Goal: Task Accomplishment & Management: Manage account settings

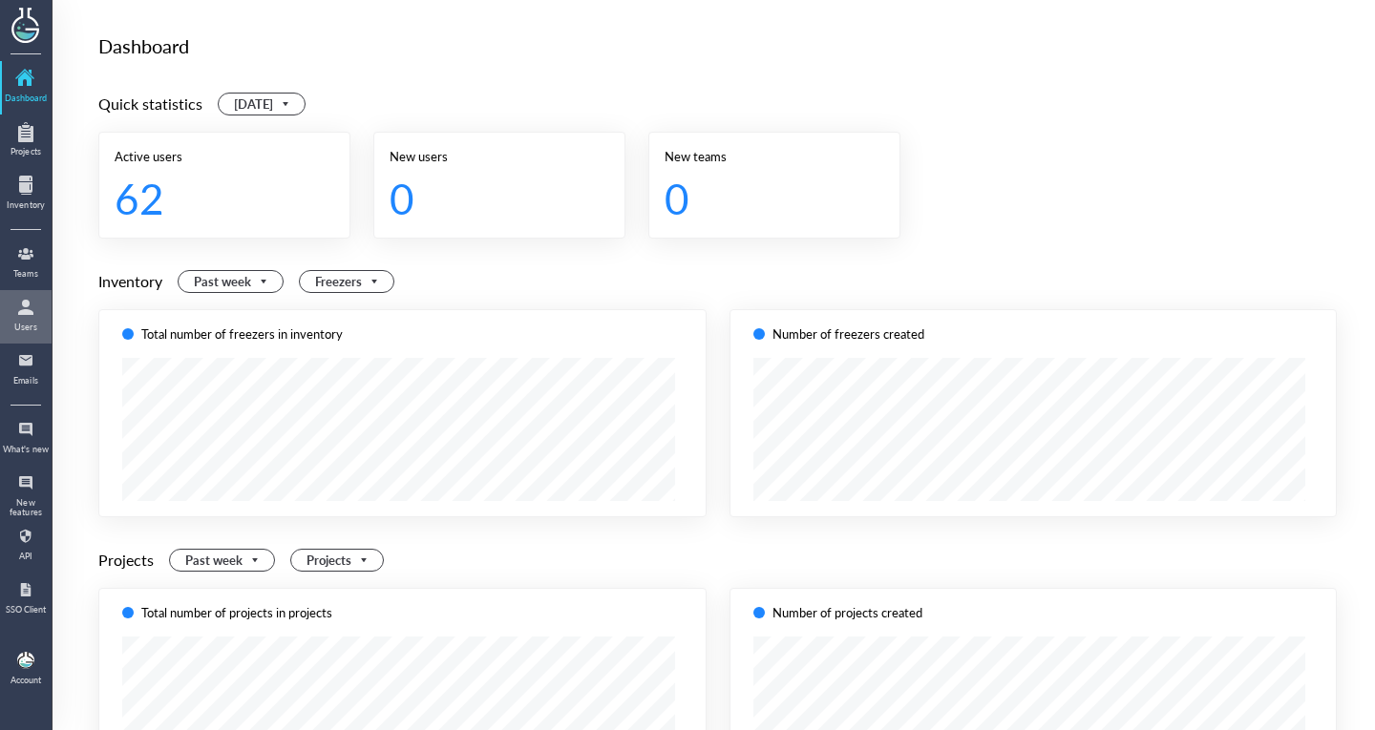
click at [26, 306] on div at bounding box center [26, 307] width 31 height 31
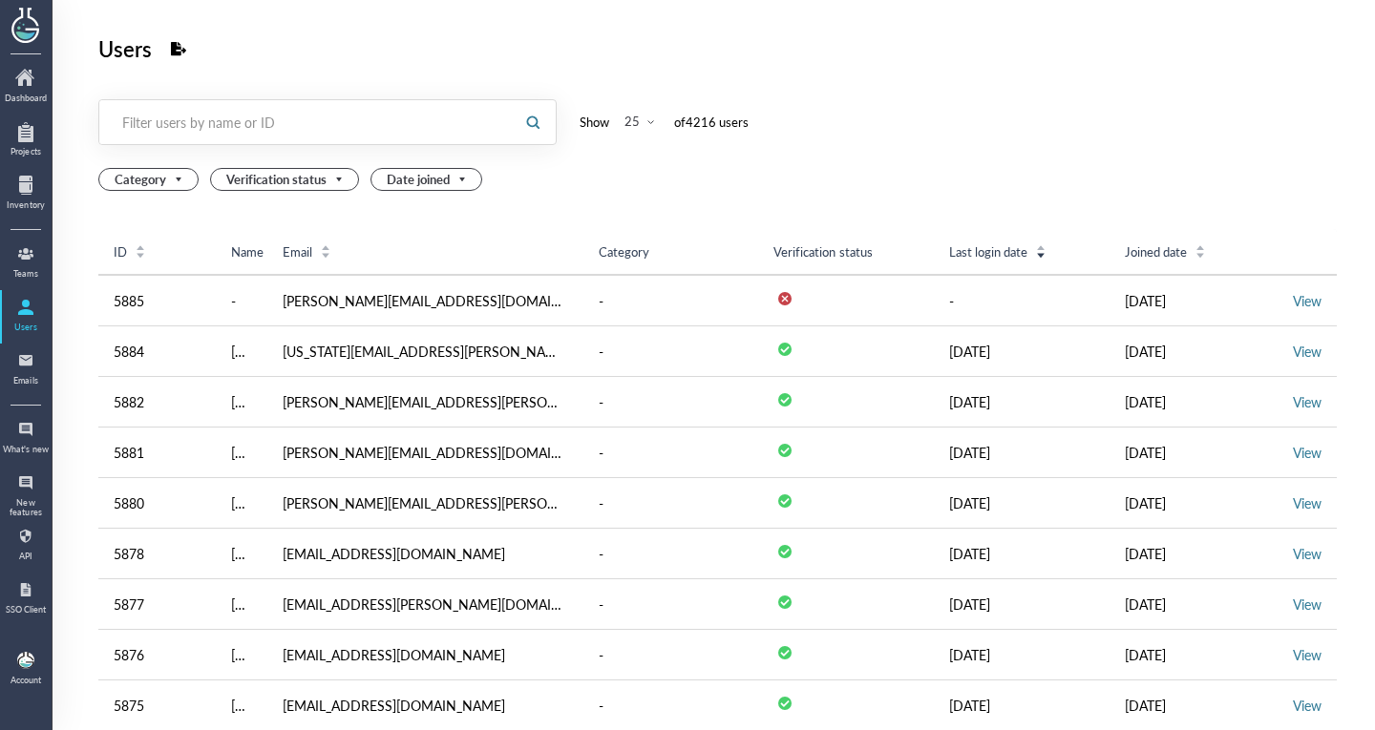
click at [191, 144] on div "Filter users by name or ID" at bounding box center [304, 122] width 411 height 44
paste input "[EMAIL_ADDRESS][DOMAIN_NAME]>"
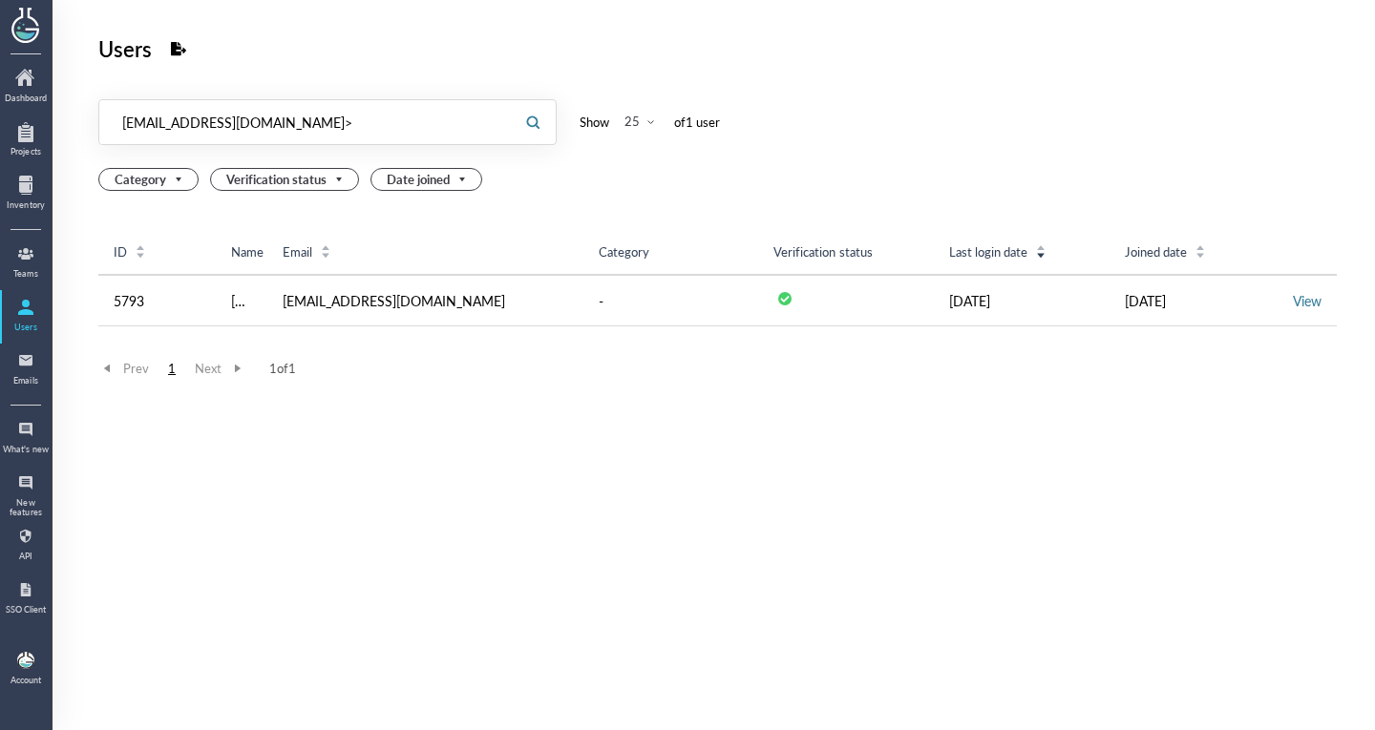
click at [191, 144] on div "Filter users by name or ID [EMAIL_ADDRESS][DOMAIN_NAME]> [EMAIL_ADDRESS][DOMAIN…" at bounding box center [304, 122] width 411 height 44
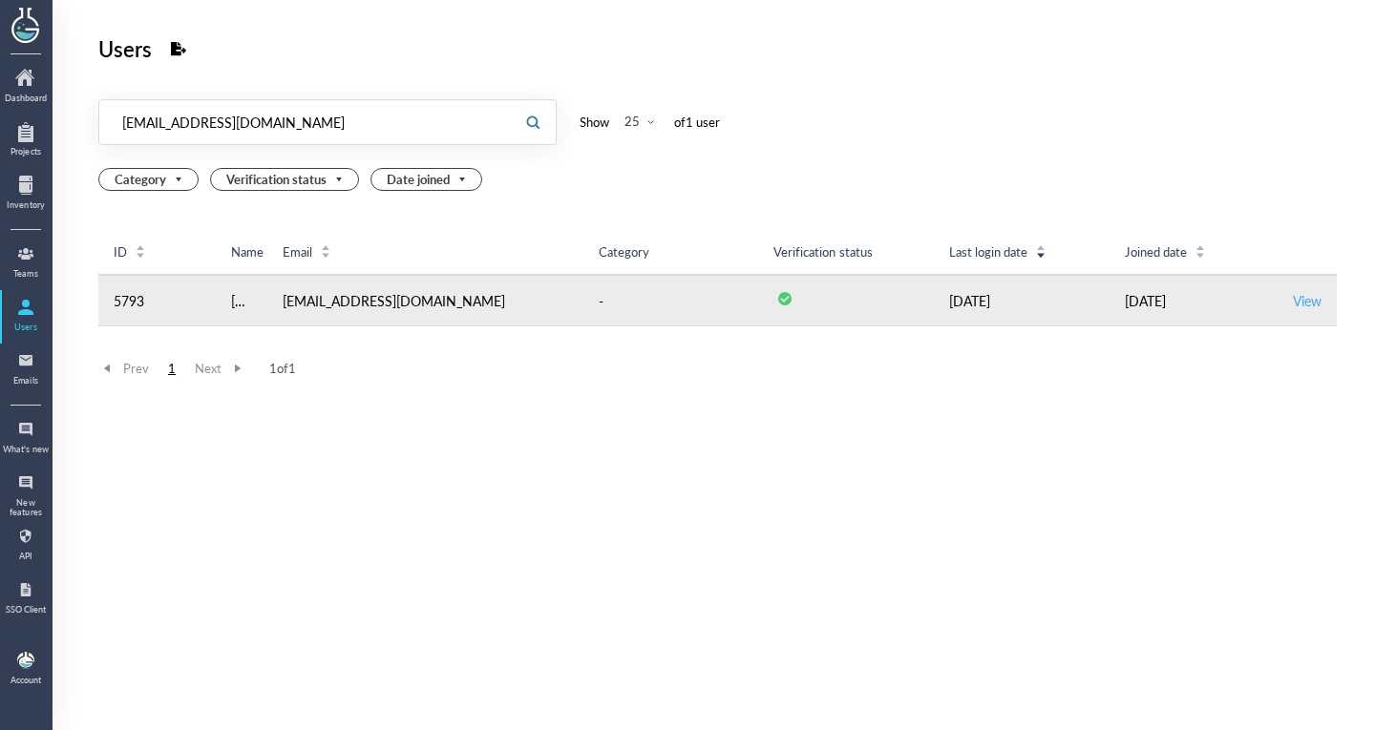
type input "[EMAIL_ADDRESS][DOMAIN_NAME]"
click at [1293, 298] on link "View" at bounding box center [1307, 300] width 29 height 19
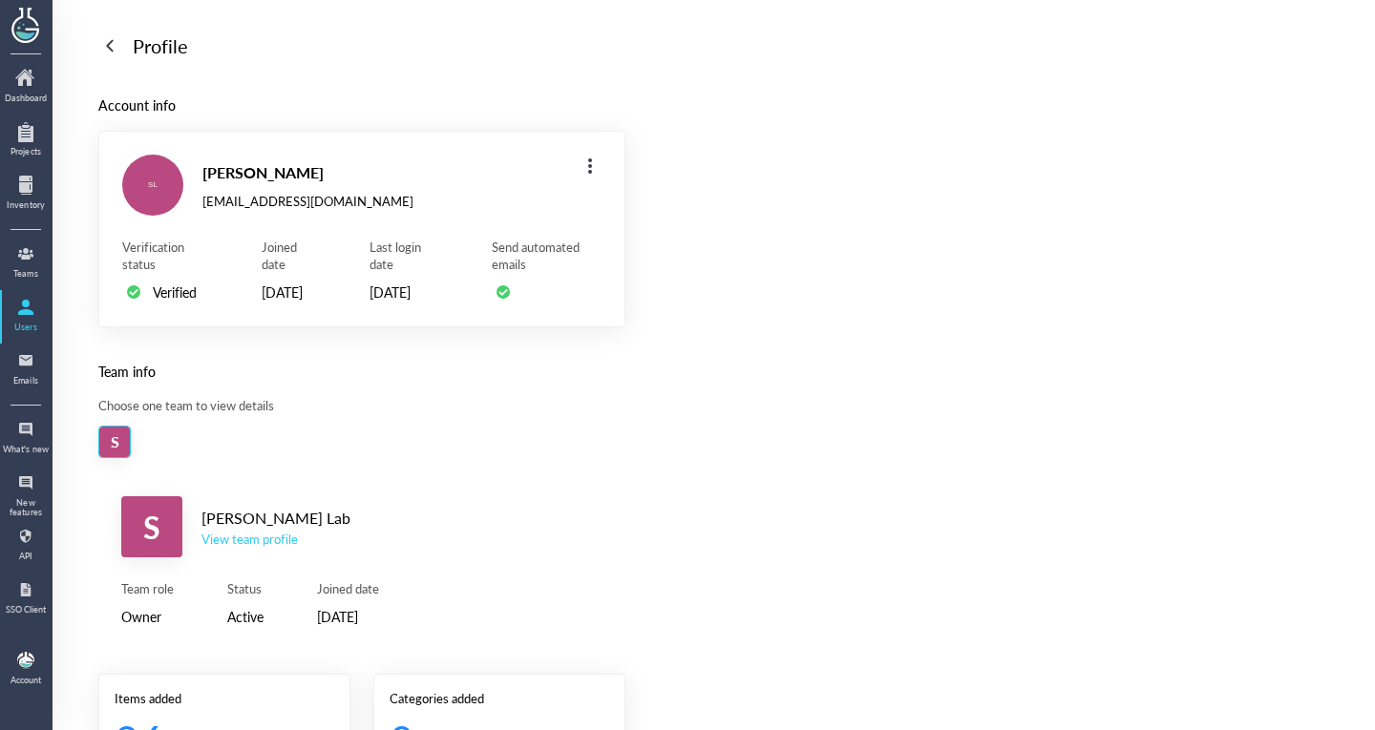
click at [251, 548] on div "View team profile" at bounding box center [275, 539] width 149 height 17
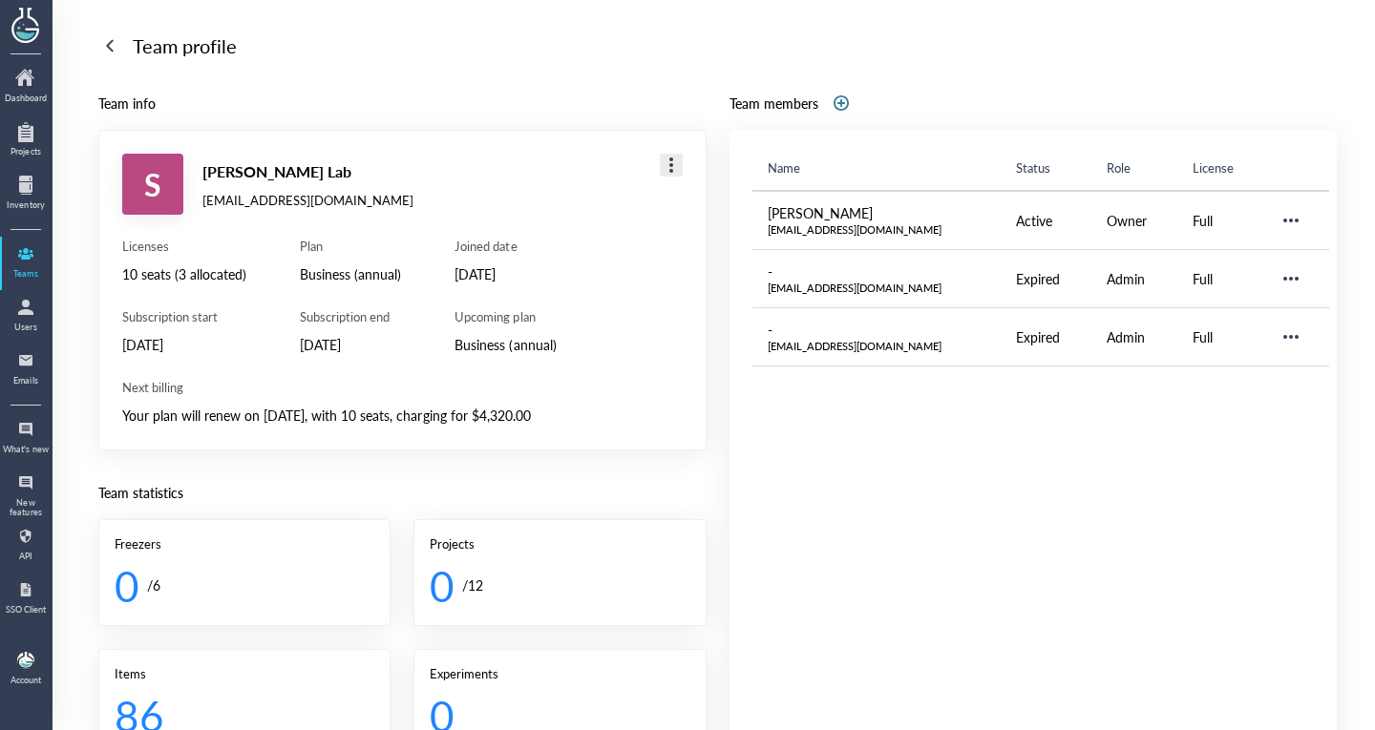
click at [657, 160] on div at bounding box center [671, 165] width 31 height 31
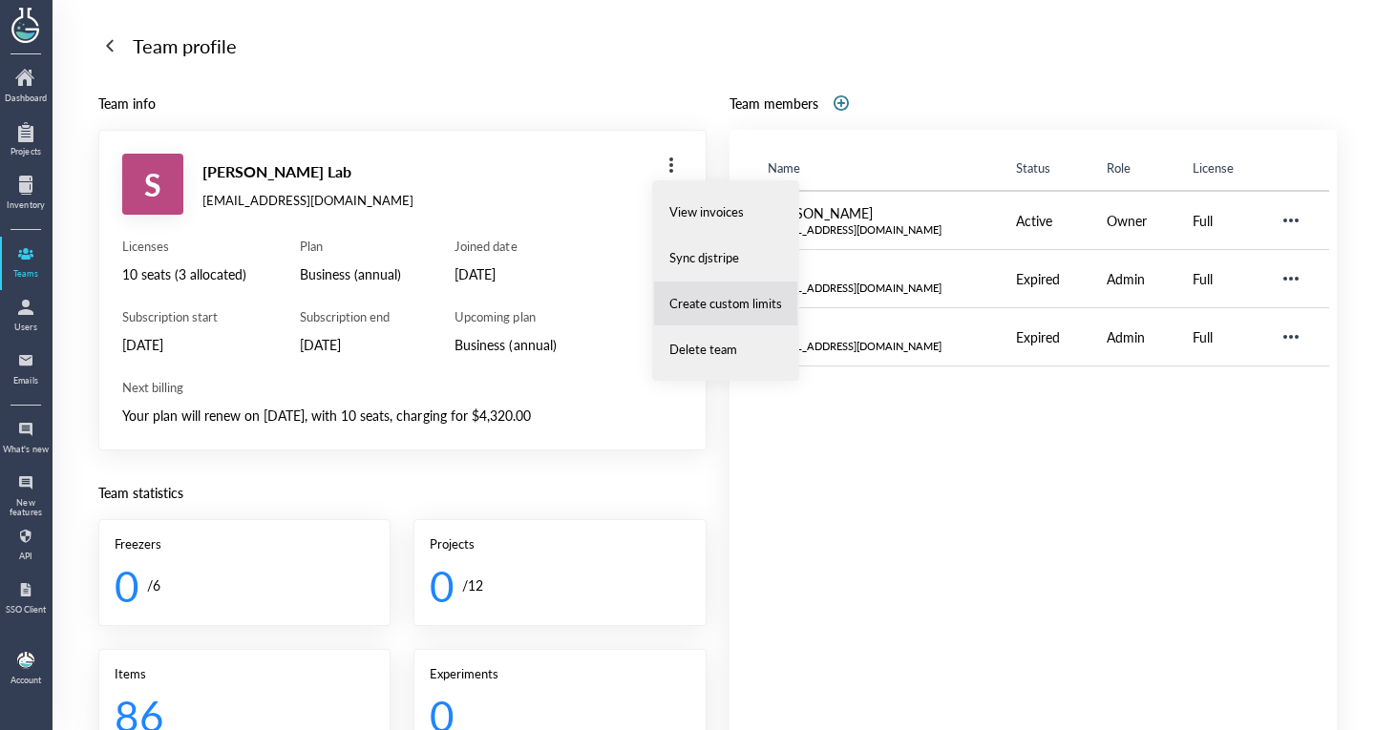
click at [687, 287] on li "Create custom limits" at bounding box center [725, 304] width 145 height 46
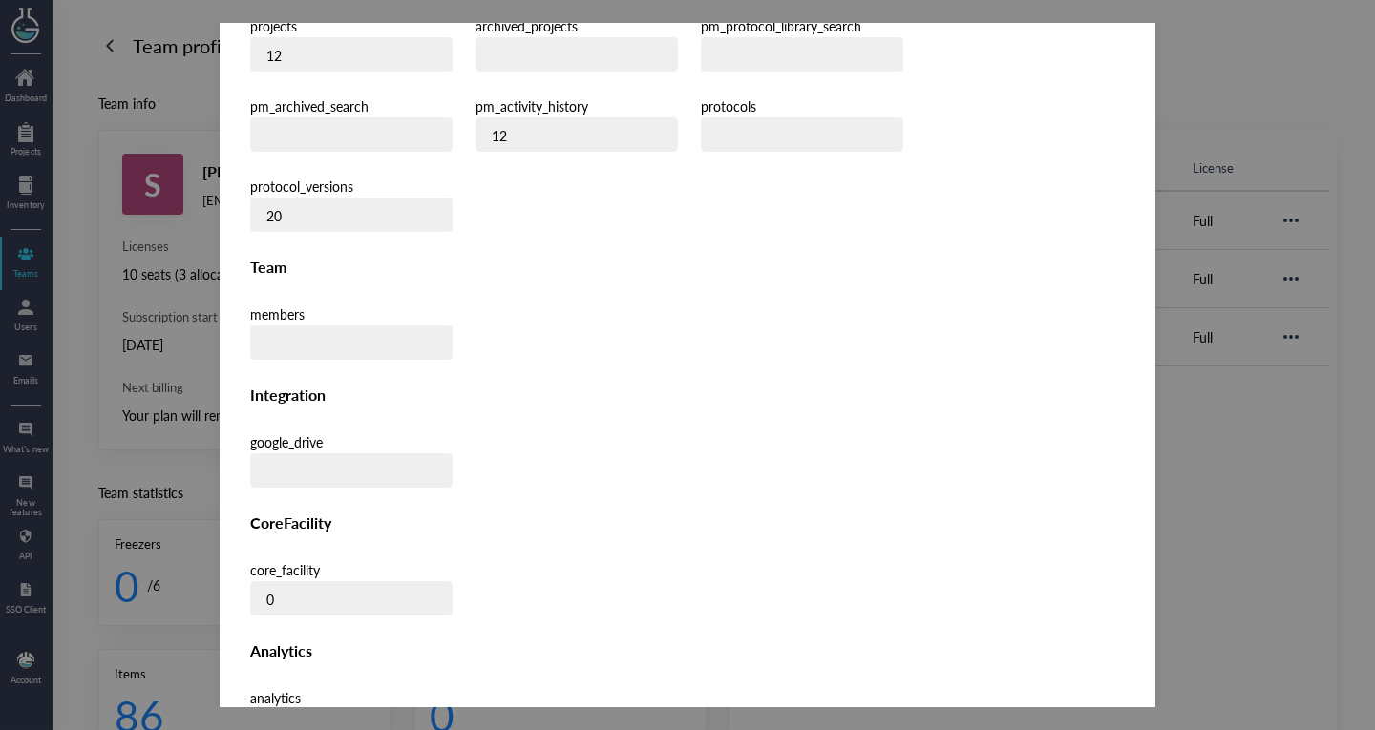
scroll to position [559, 0]
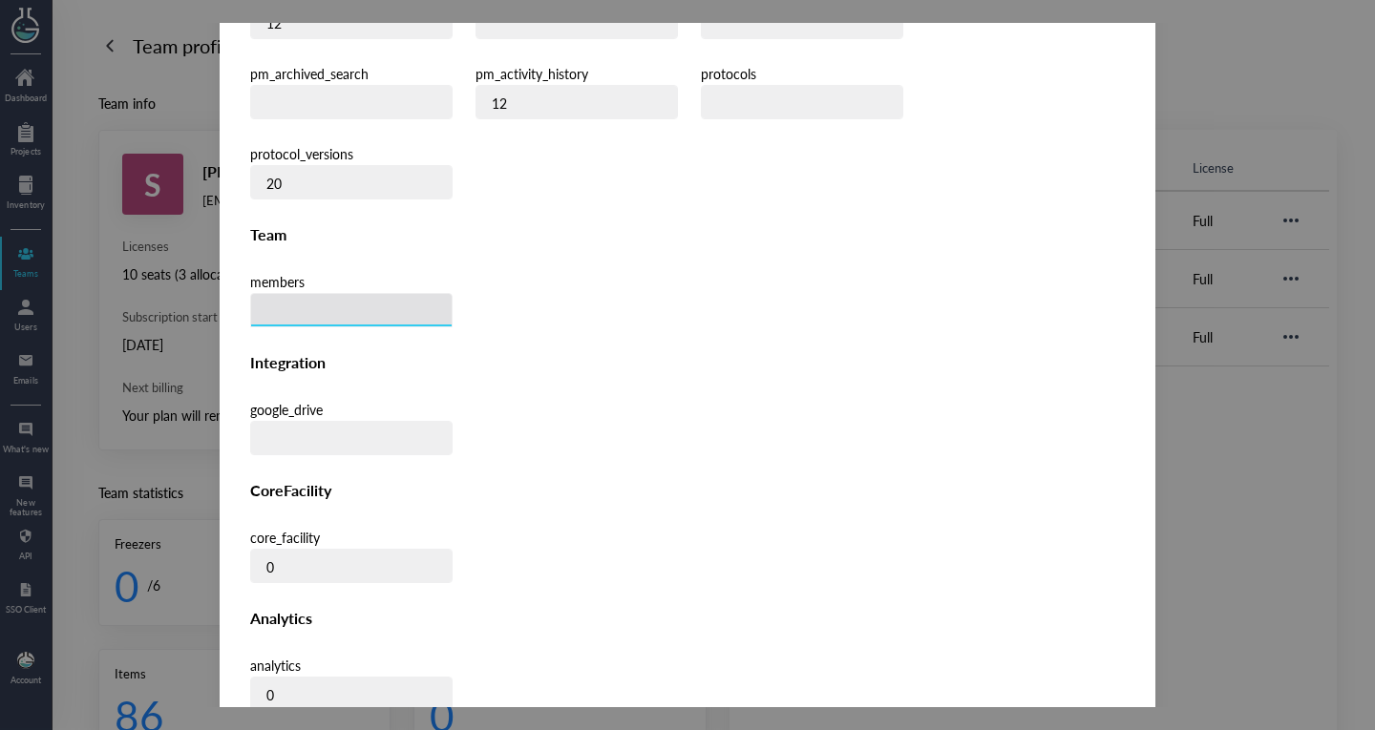
click at [368, 294] on input "number" at bounding box center [351, 311] width 201 height 34
type input "10"
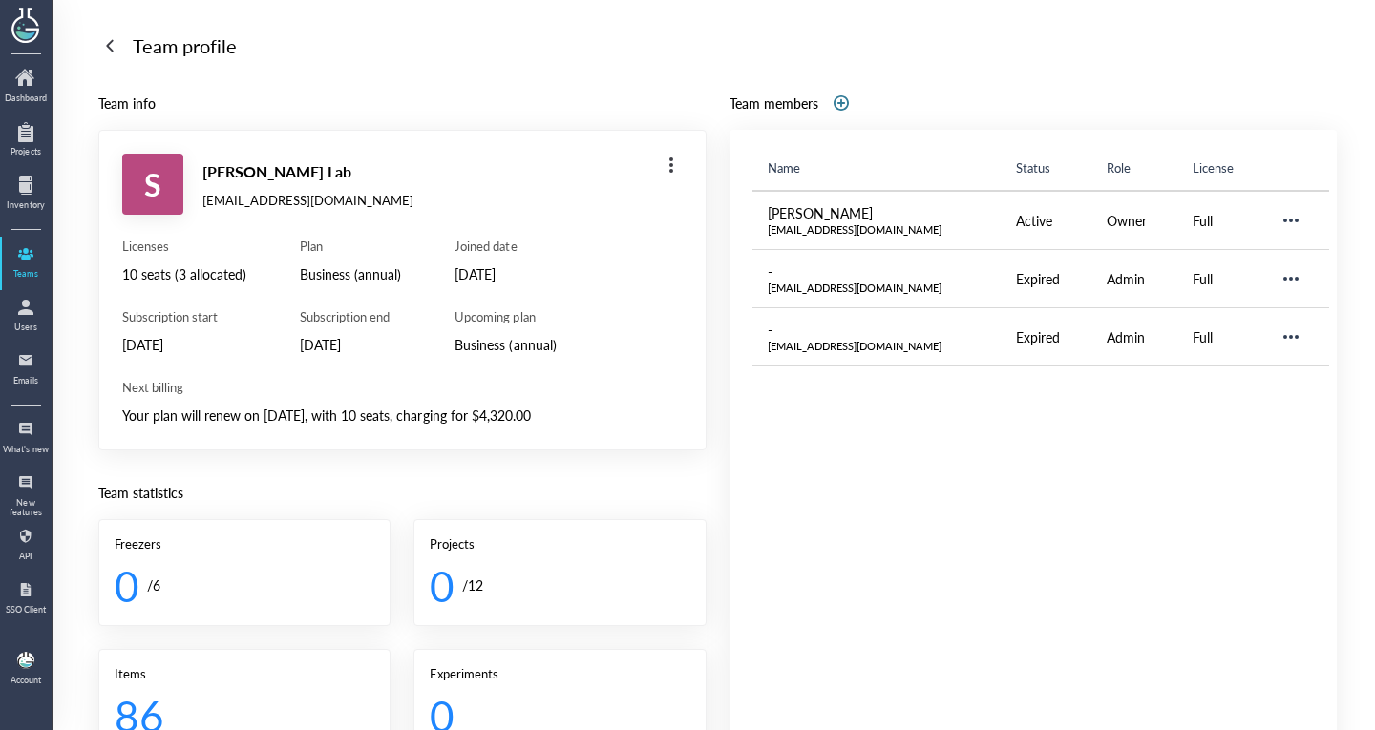
click at [1084, 674] on div "Name Status Role License [PERSON_NAME] [EMAIL_ADDRESS][DOMAIN_NAME] Active Owne…" at bounding box center [1042, 573] width 581 height 856
